Goal: Contribute content: Add original content to the website for others to see

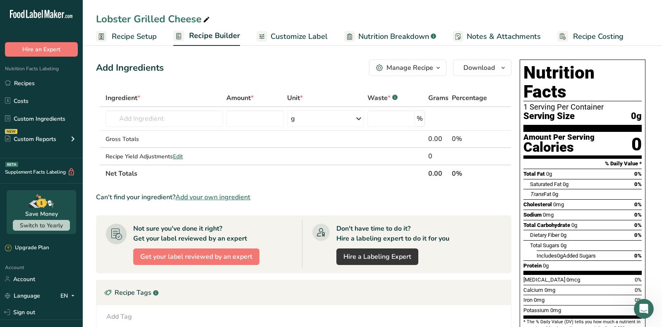
drag, startPoint x: 204, startPoint y: 199, endPoint x: 218, endPoint y: 3, distance: 196.2
click at [204, 199] on span "Add your own ingredient" at bounding box center [213, 197] width 75 height 10
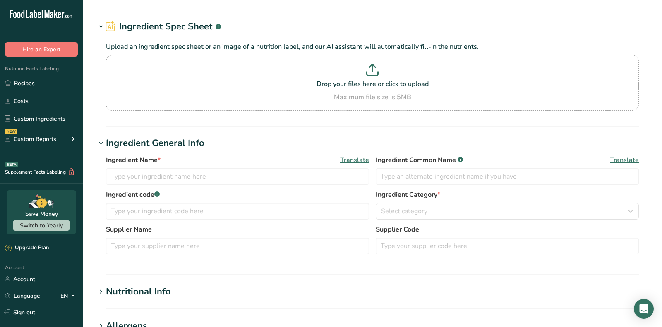
type input "Clarified Butter"
